Goal: Register for event/course

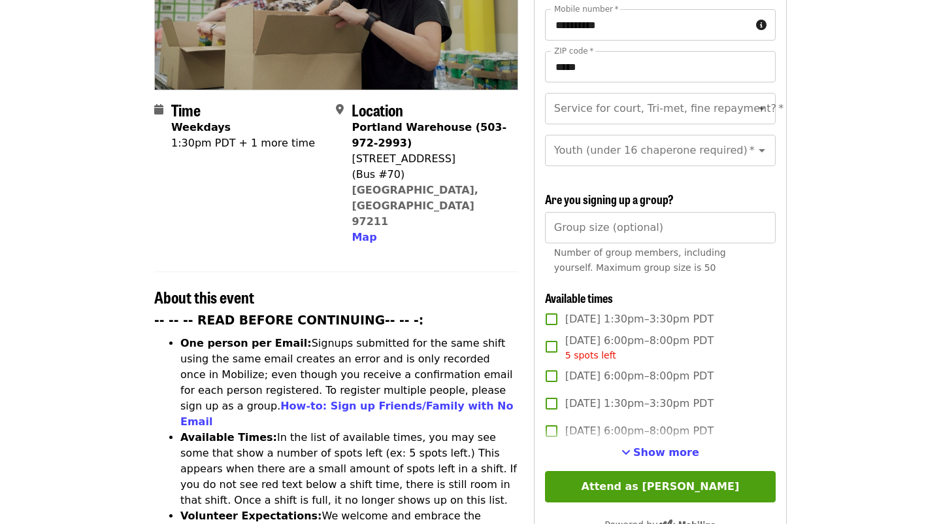
scroll to position [250, 0]
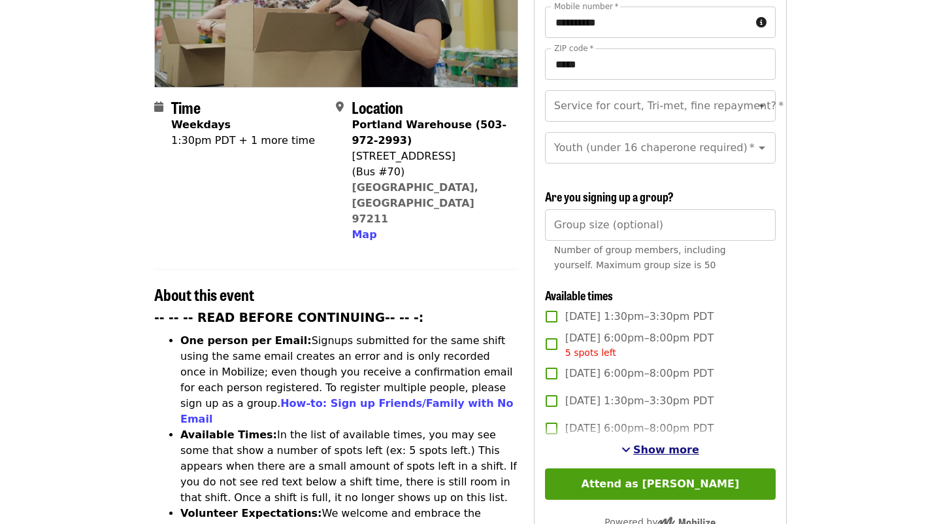
click at [643, 443] on span "Show more" at bounding box center [666, 449] width 66 height 12
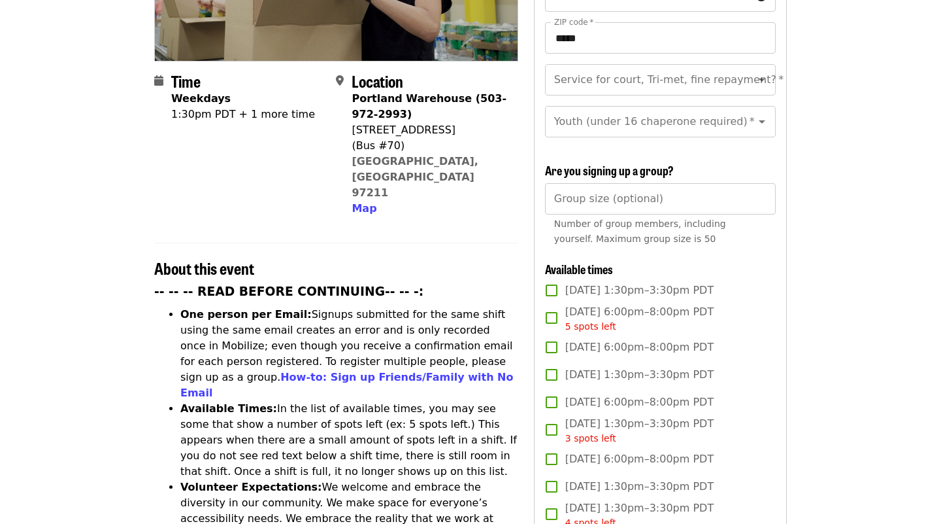
scroll to position [276, 0]
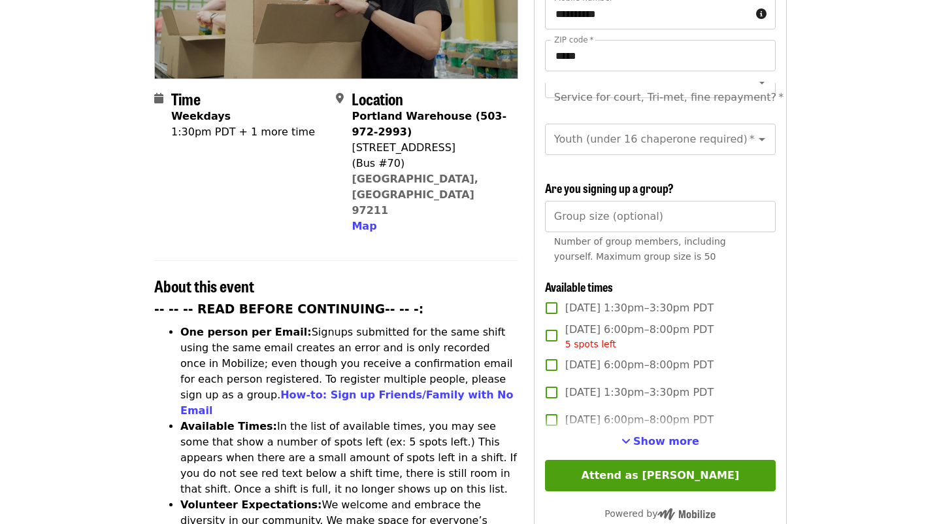
scroll to position [320, 0]
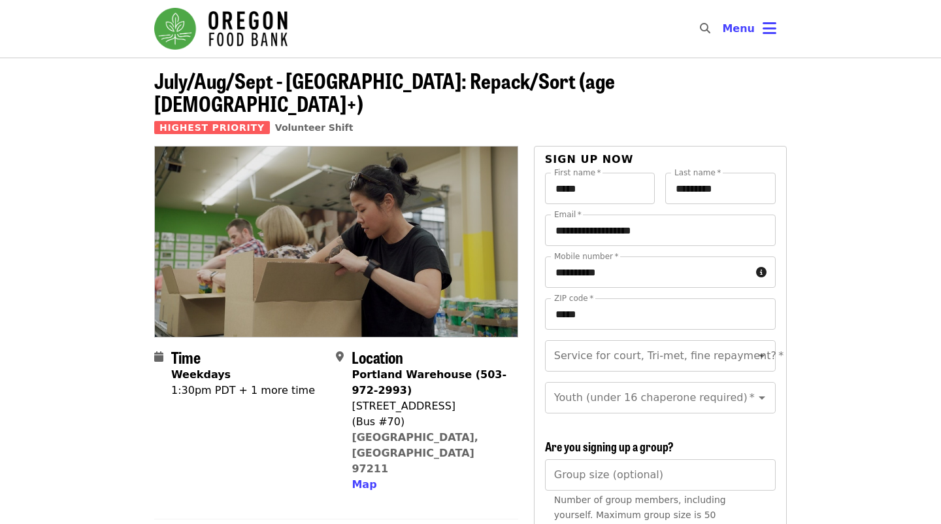
click at [261, 14] on img "Main navigation" at bounding box center [220, 29] width 133 height 42
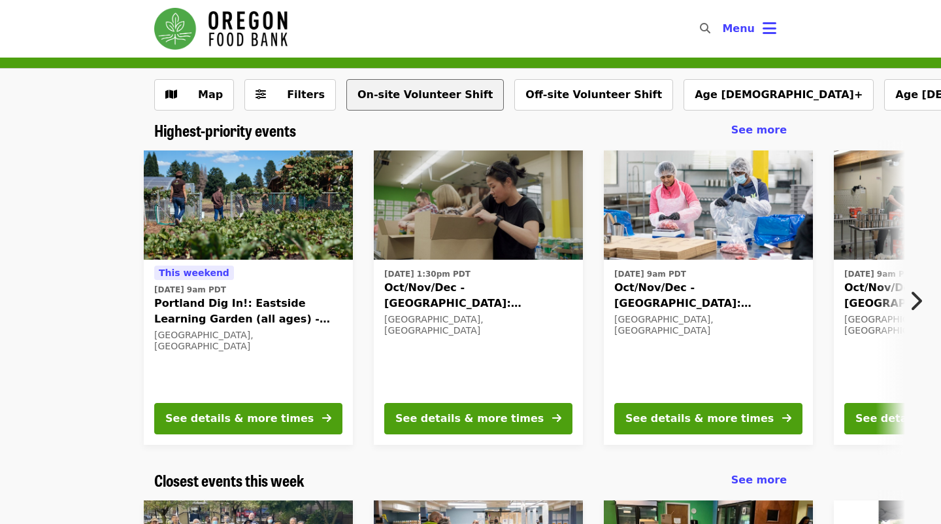
click at [381, 91] on button "On-site Volunteer Shift" at bounding box center [425, 94] width 158 height 31
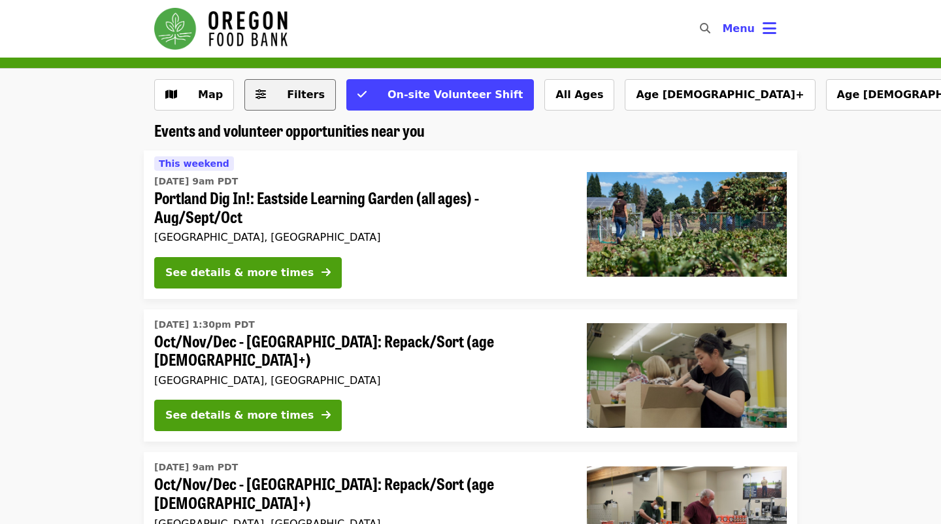
click at [287, 97] on span "Filters" at bounding box center [306, 94] width 38 height 12
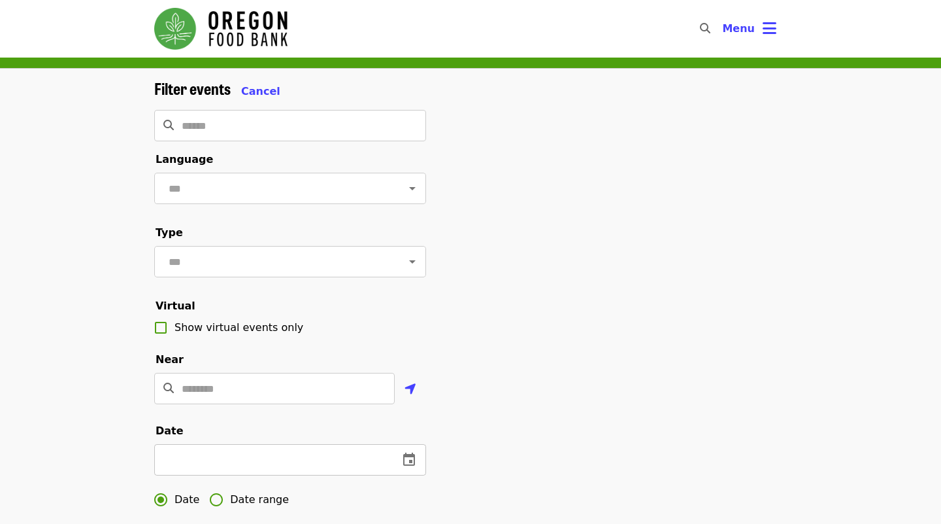
click at [406, 460] on icon "change date" at bounding box center [409, 460] width 16 height 16
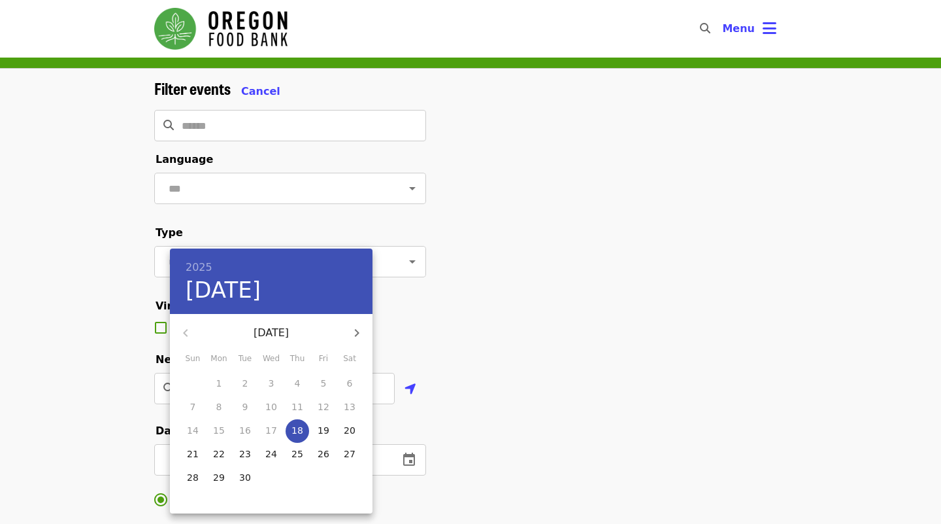
click at [294, 454] on p "25" at bounding box center [298, 453] width 12 height 13
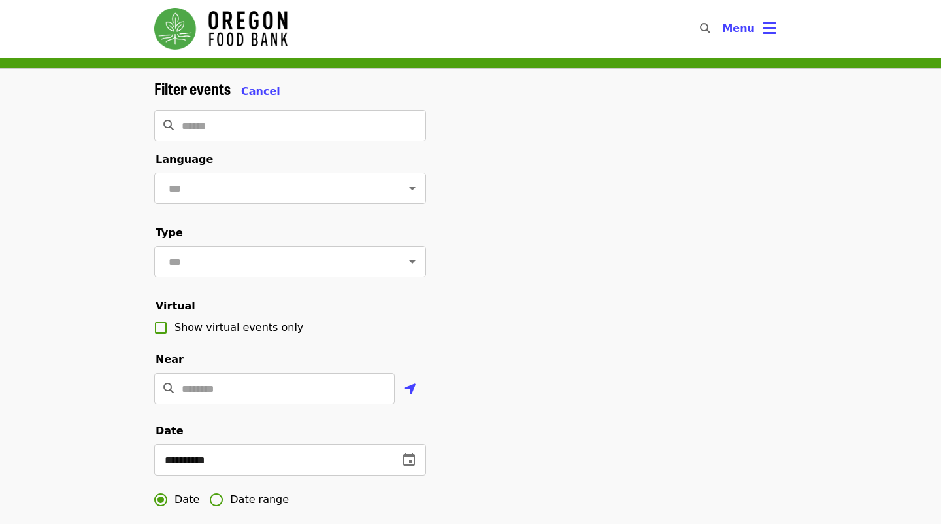
type input "**********"
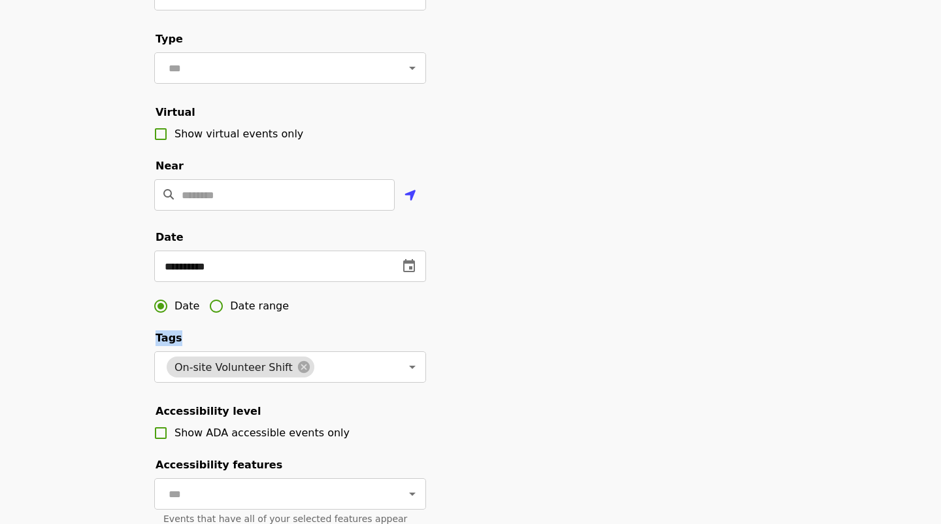
drag, startPoint x: 486, startPoint y: 406, endPoint x: 522, endPoint y: 291, distance: 120.5
click at [522, 291] on div "**********" at bounding box center [471, 250] width 654 height 729
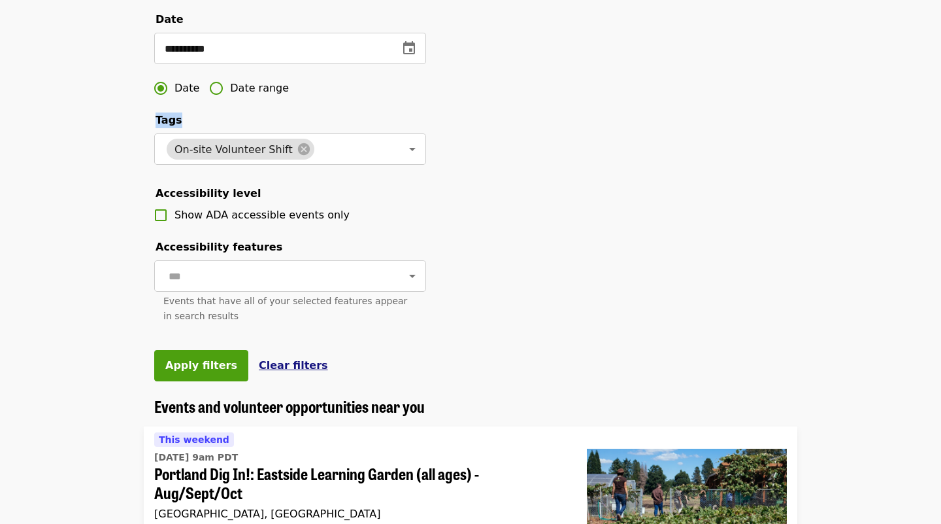
scroll to position [412, 0]
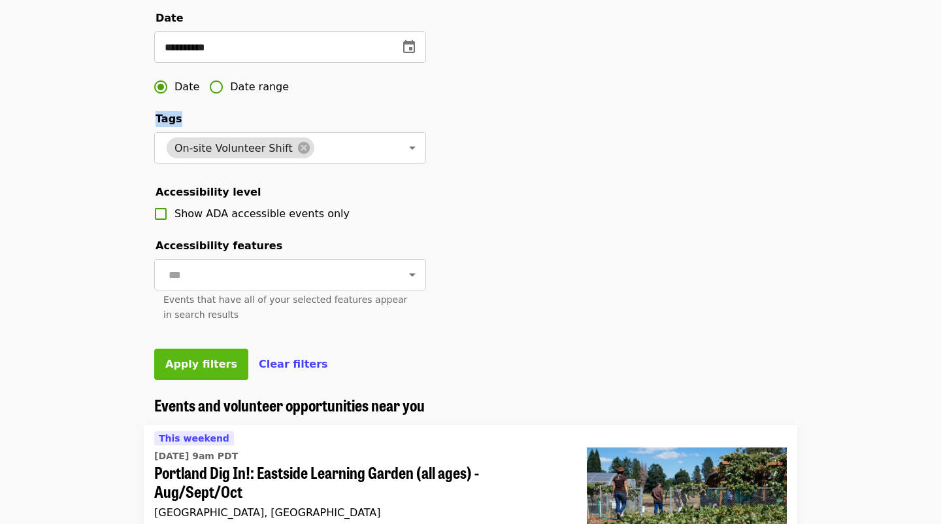
click at [209, 361] on span "Apply filters" at bounding box center [201, 364] width 72 height 12
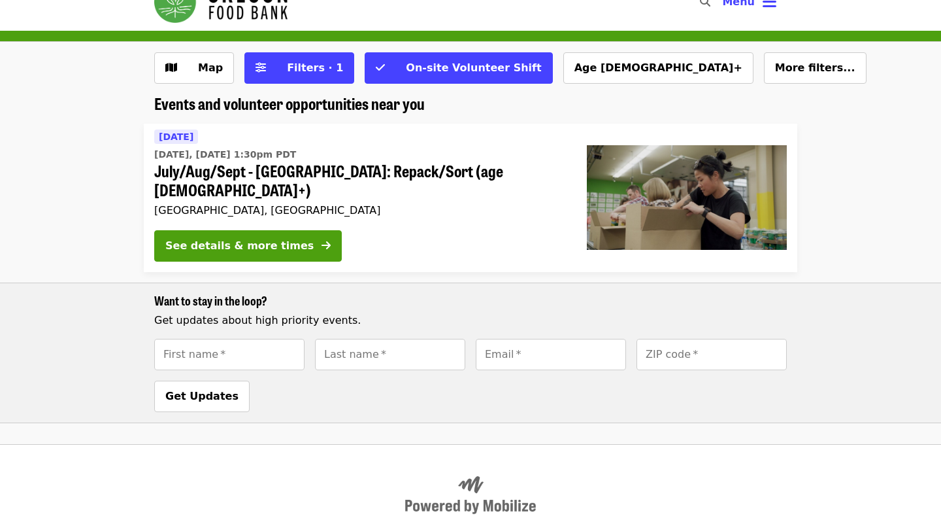
scroll to position [24, 0]
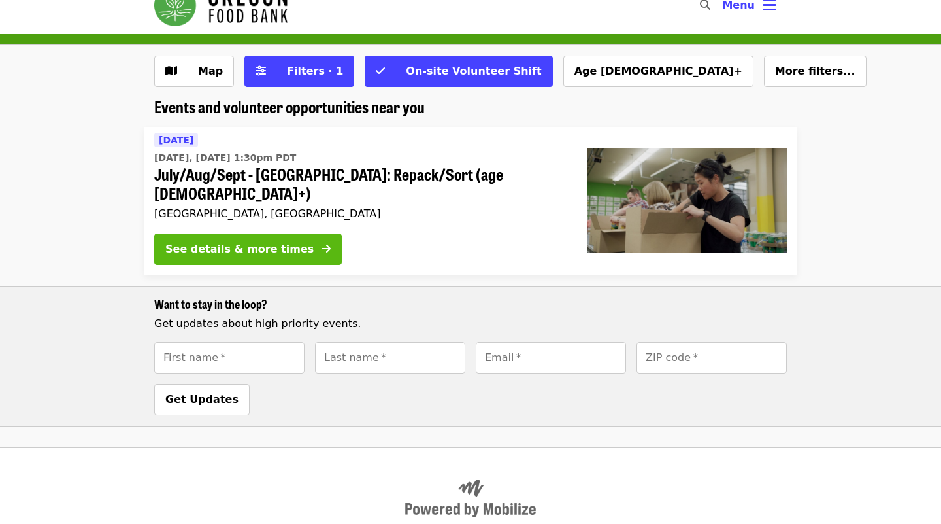
click at [245, 241] on div "See details & more times" at bounding box center [239, 249] width 148 height 16
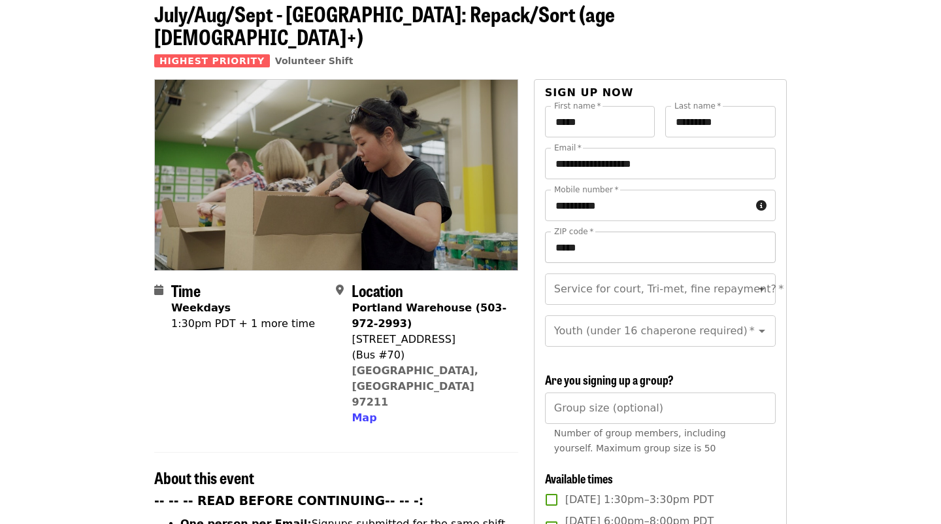
scroll to position [65, 0]
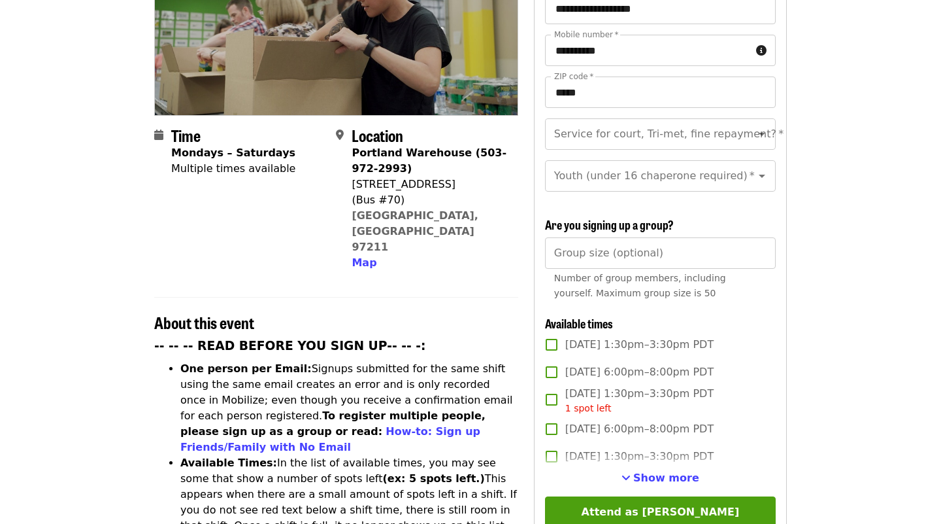
scroll to position [222, 0]
click at [634, 470] on button "Show more" at bounding box center [661, 478] width 78 height 16
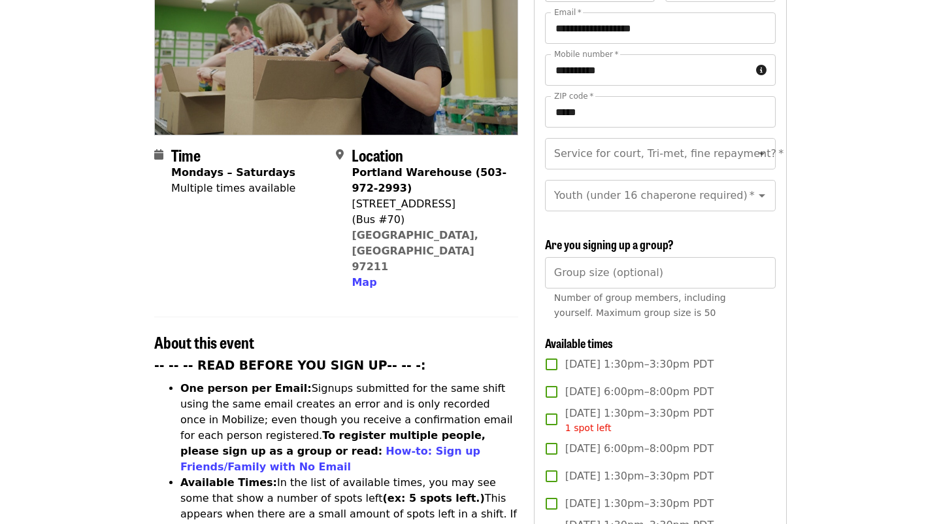
scroll to position [15, 0]
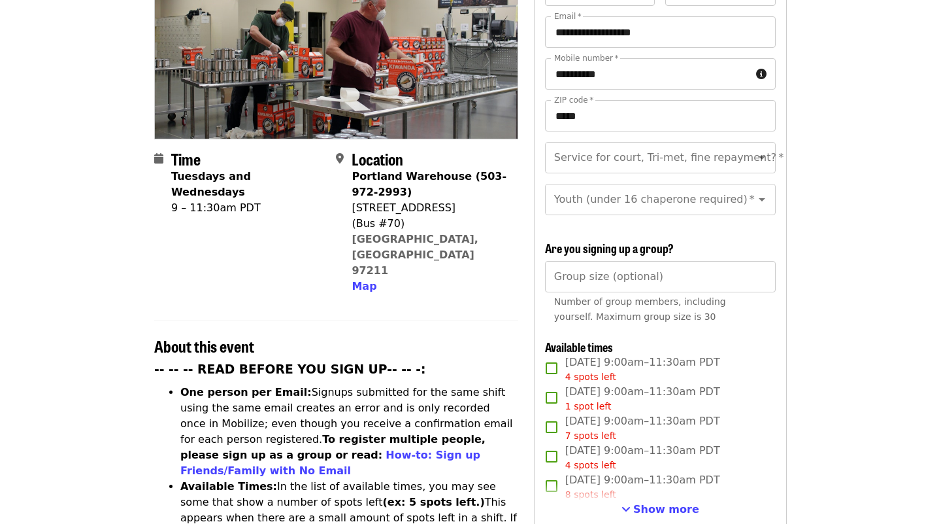
scroll to position [199, 0]
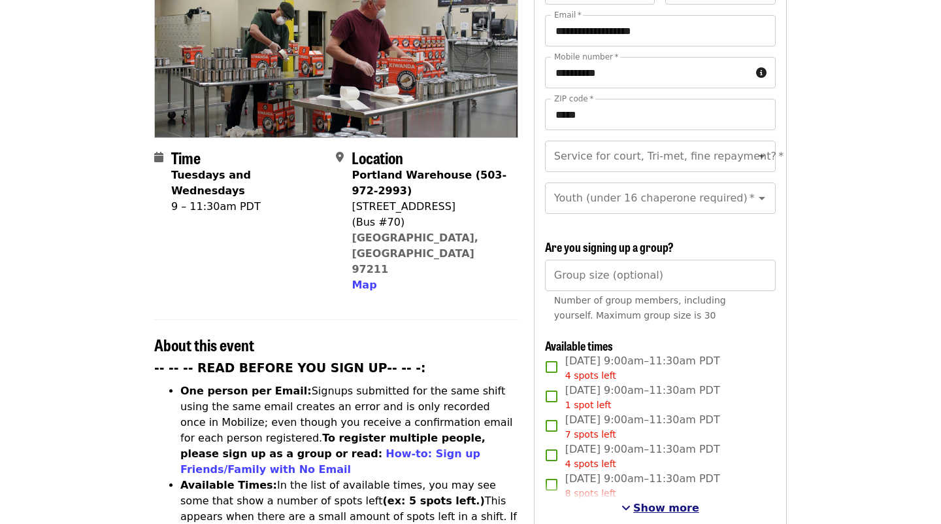
click at [631, 500] on button "Show more" at bounding box center [661, 508] width 78 height 16
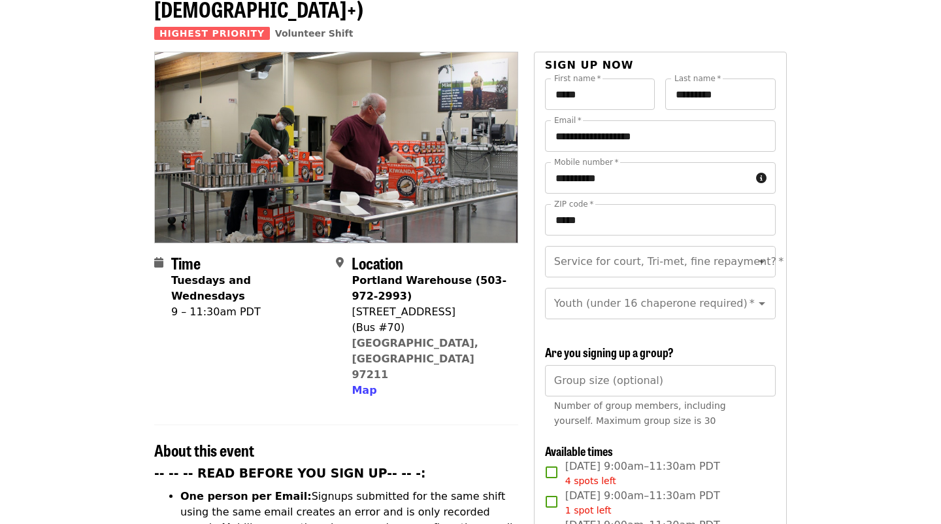
scroll to position [93, 0]
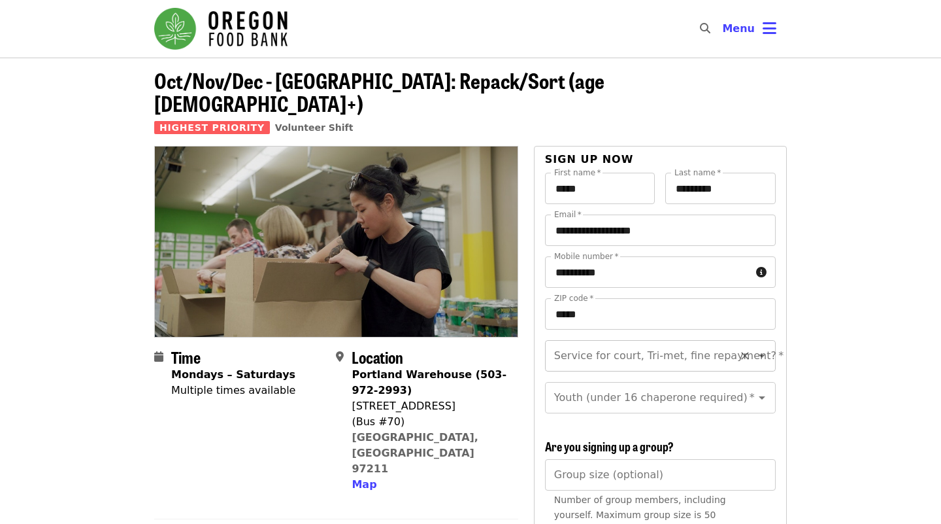
scroll to position [15, 0]
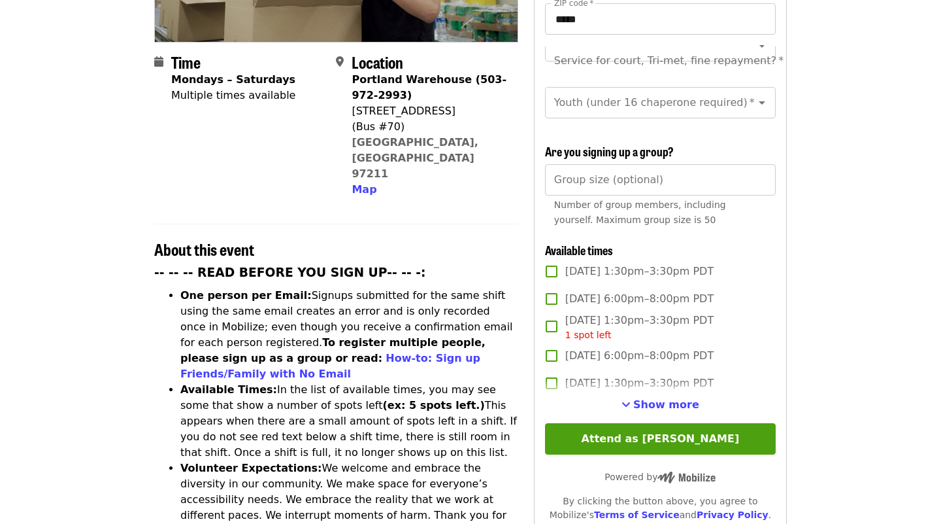
scroll to position [294, 0]
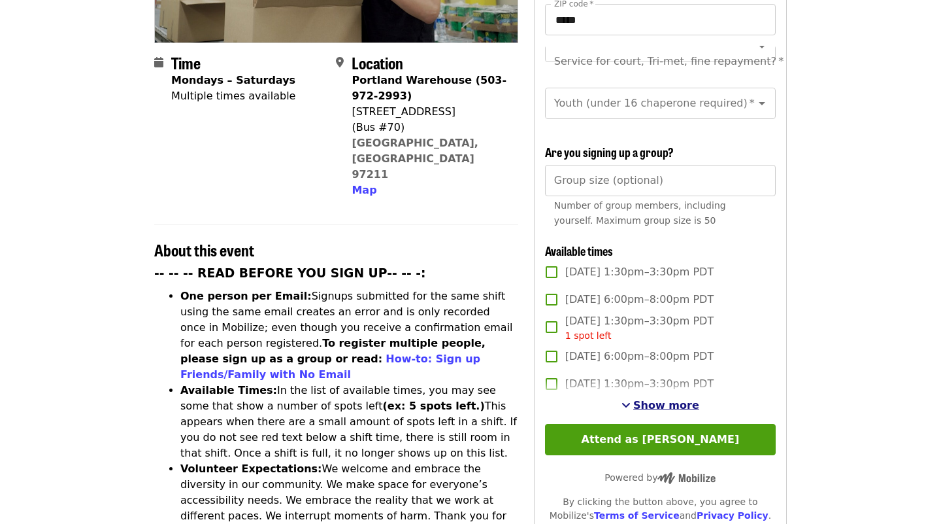
click at [684, 399] on span "Show more" at bounding box center [666, 405] width 66 height 12
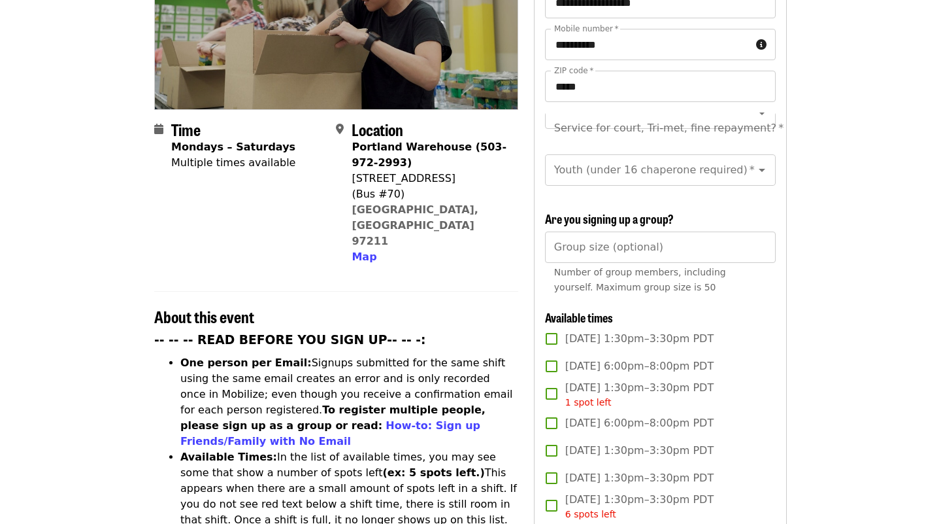
scroll to position [226, 0]
